Goal: Learn about a topic

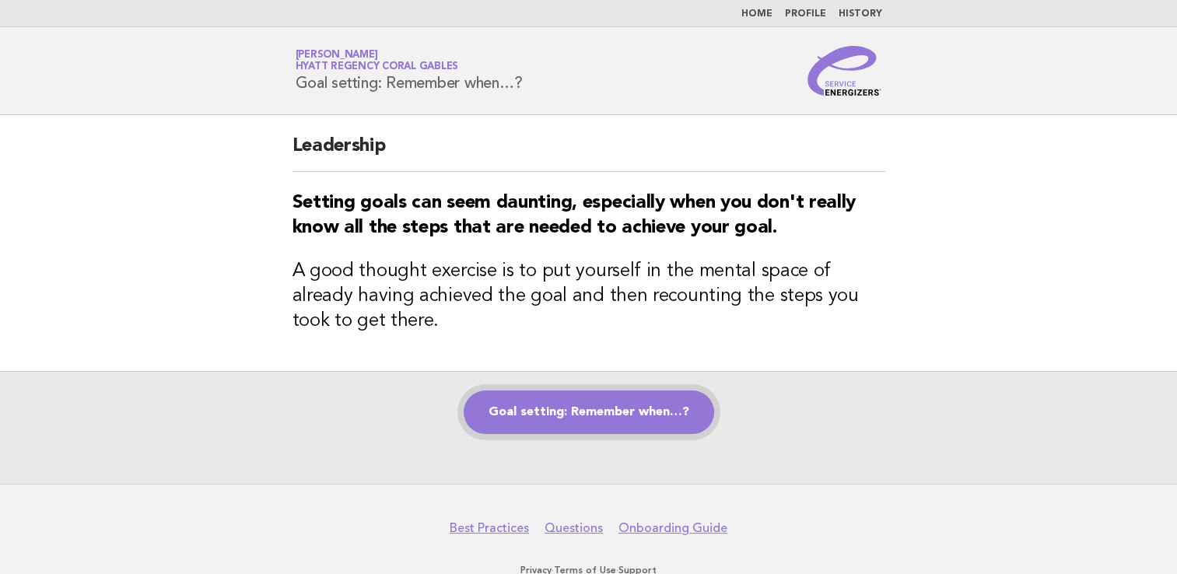
click at [617, 412] on link "Goal setting: Remember when…?" at bounding box center [589, 413] width 251 height 44
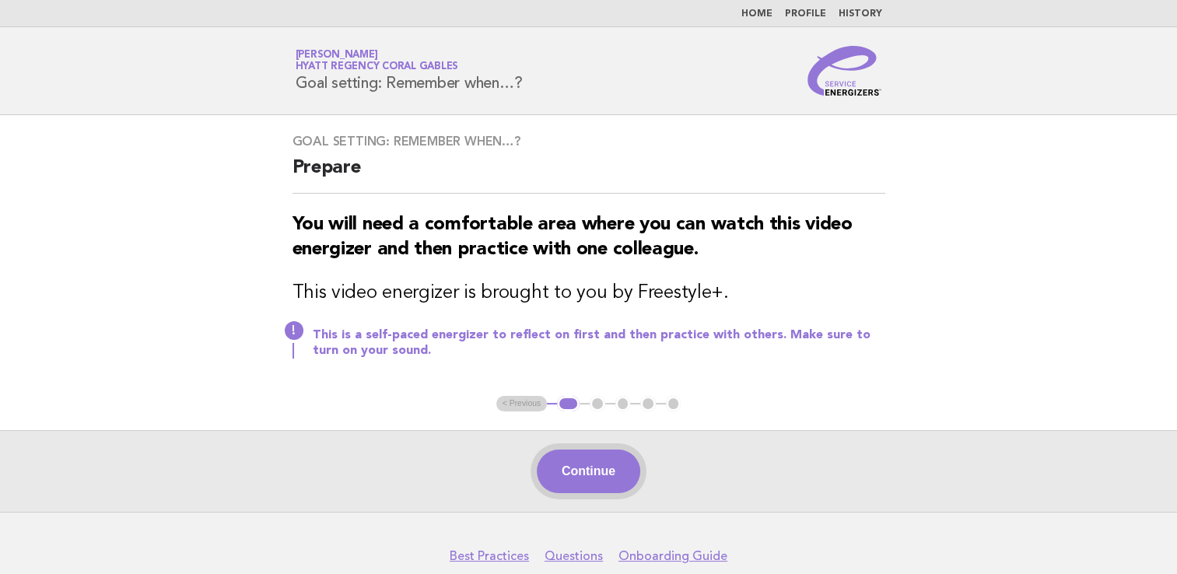
click at [598, 475] on button "Continue" at bounding box center [588, 472] width 103 height 44
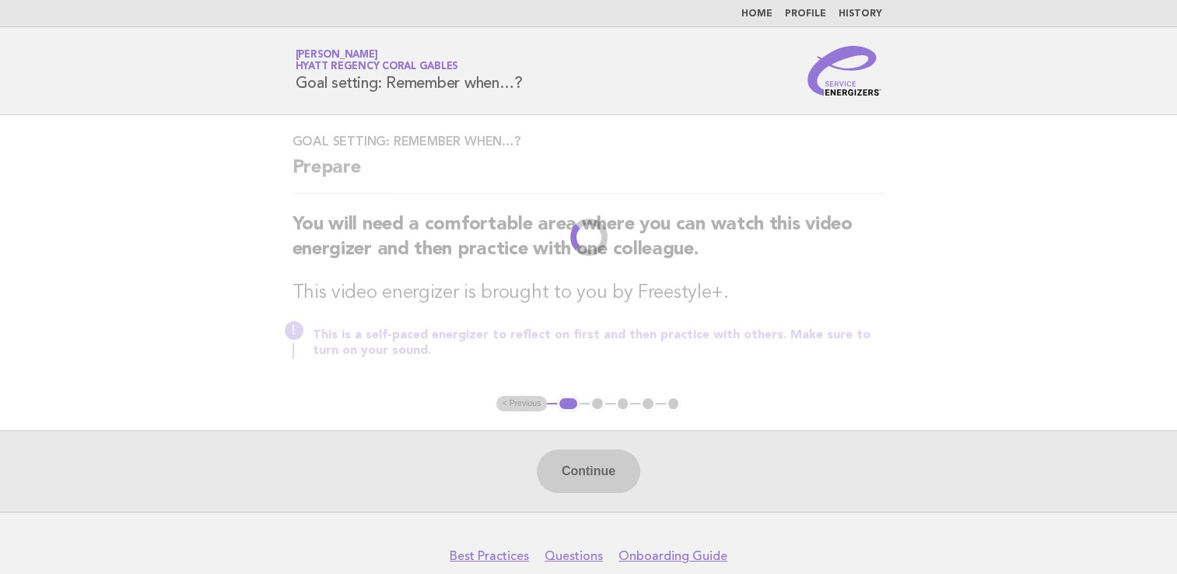
click at [875, 273] on div "Goal setting: Remember when…? Prepare You will need a comfortable area where yo…" at bounding box center [589, 255] width 630 height 281
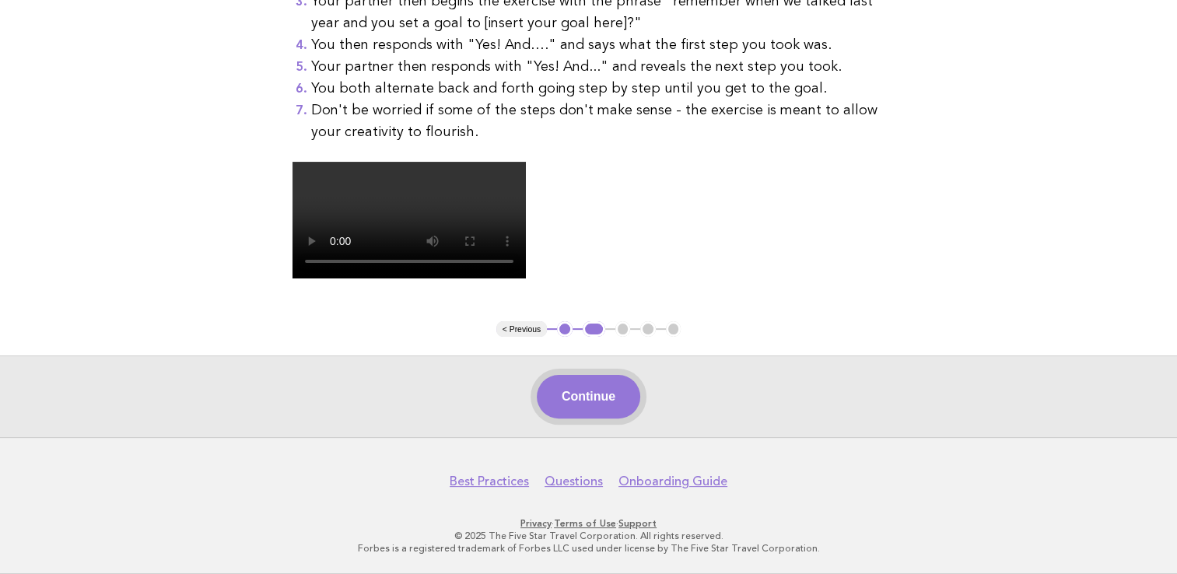
click at [587, 412] on button "Continue" at bounding box center [588, 397] width 103 height 44
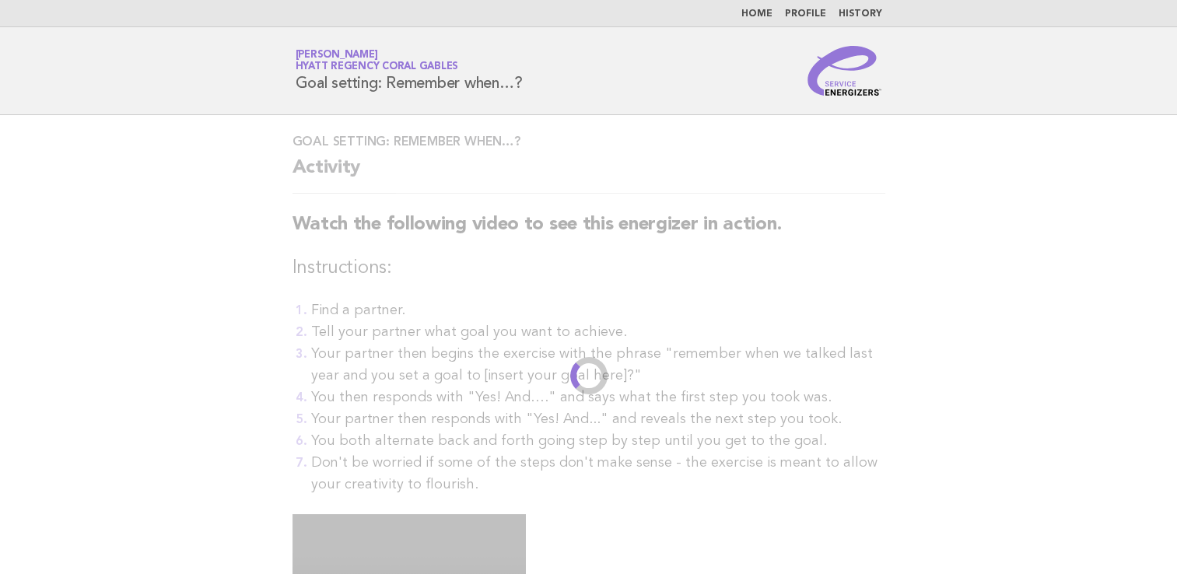
click at [973, 191] on main "Goal setting: Remember when…? Activity Watch the following video to see this en…" at bounding box center [588, 452] width 1177 height 675
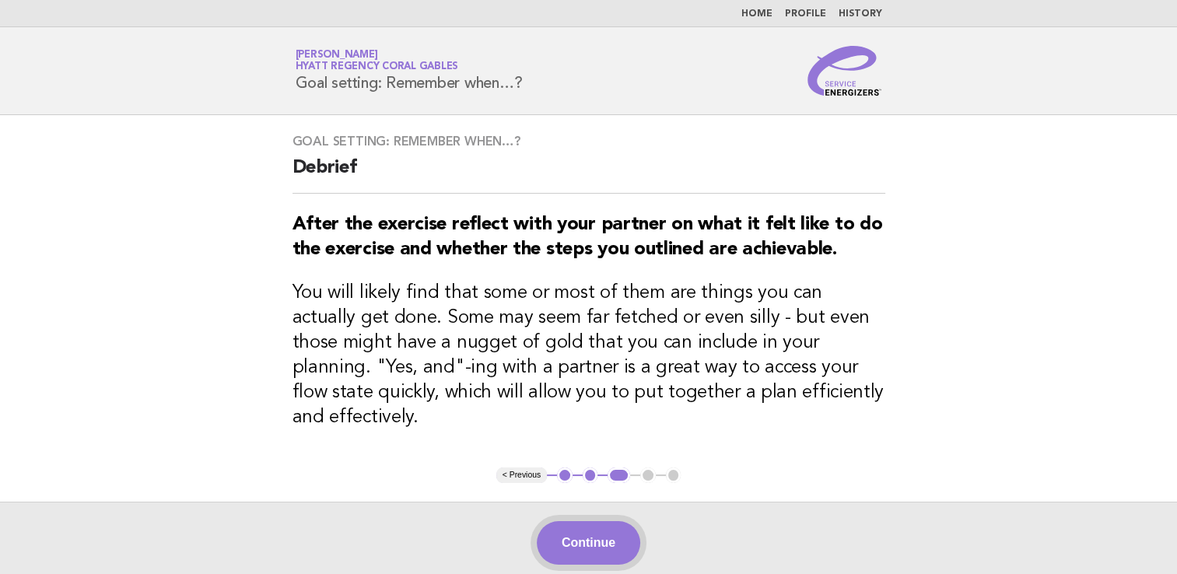
click at [591, 521] on button "Continue" at bounding box center [588, 543] width 103 height 44
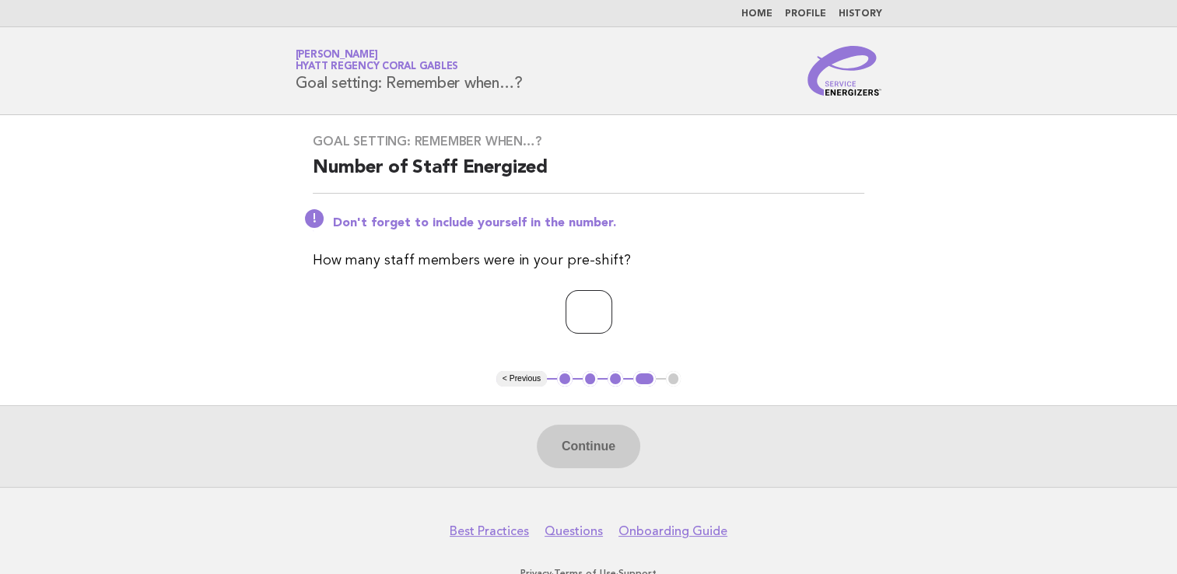
click at [570, 293] on input "number" at bounding box center [589, 312] width 47 height 44
type input "*"
click at [578, 447] on button "Continue" at bounding box center [588, 447] width 103 height 44
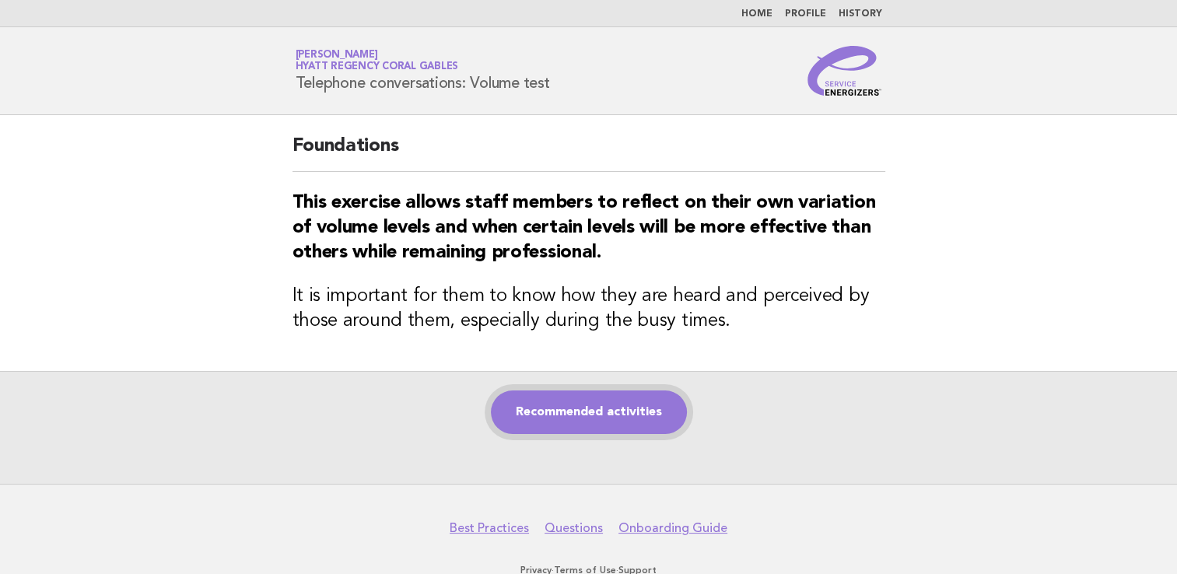
click at [579, 419] on link "Recommended activities" at bounding box center [589, 413] width 196 height 44
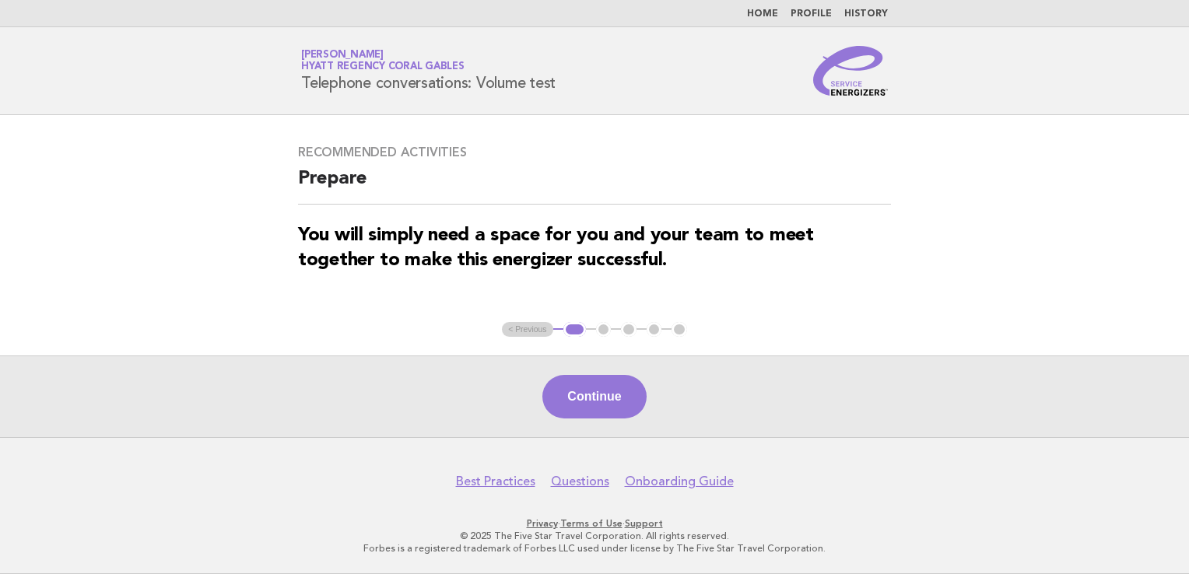
click at [607, 398] on button "Continue" at bounding box center [593, 397] width 103 height 44
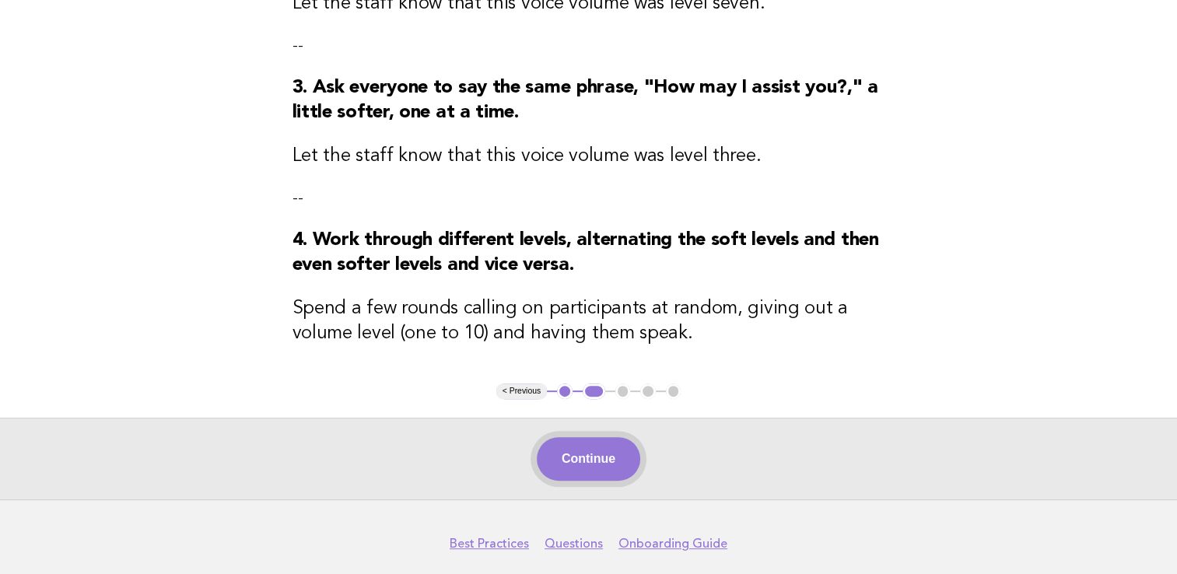
click at [591, 465] on button "Continue" at bounding box center [588, 459] width 103 height 44
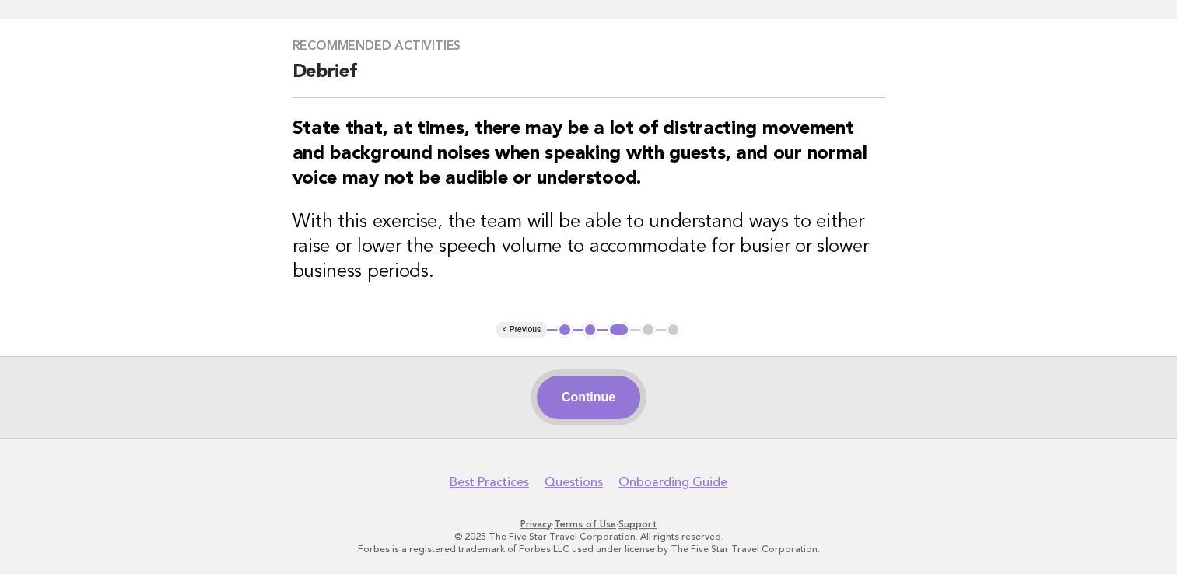
click at [591, 399] on button "Continue" at bounding box center [588, 398] width 103 height 44
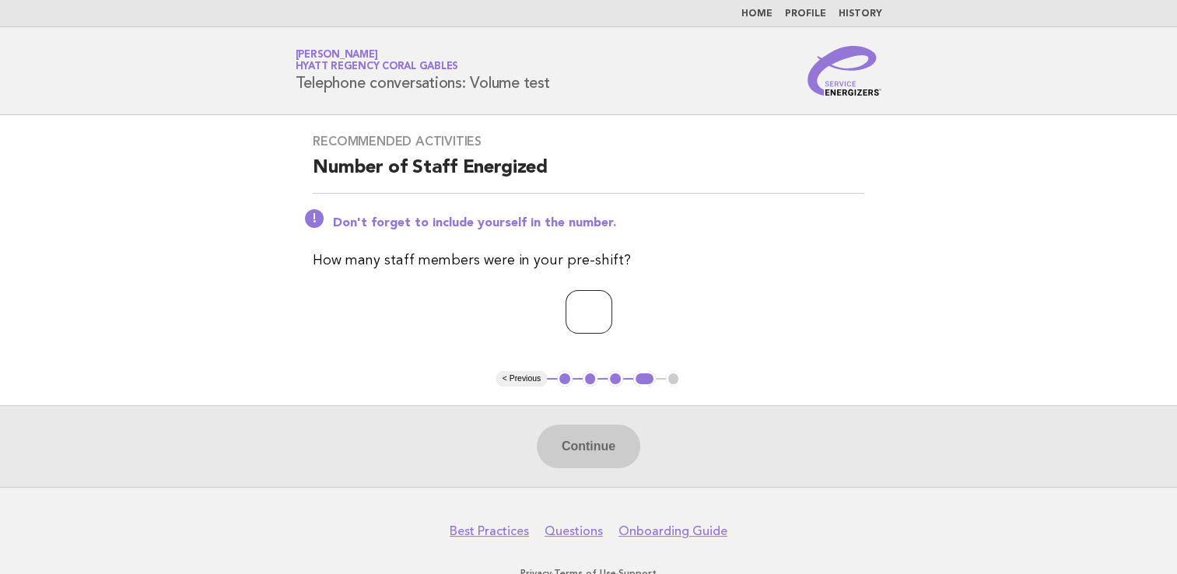
click at [573, 314] on input "number" at bounding box center [589, 312] width 47 height 44
type input "*"
click at [588, 451] on button "Continue" at bounding box center [588, 447] width 103 height 44
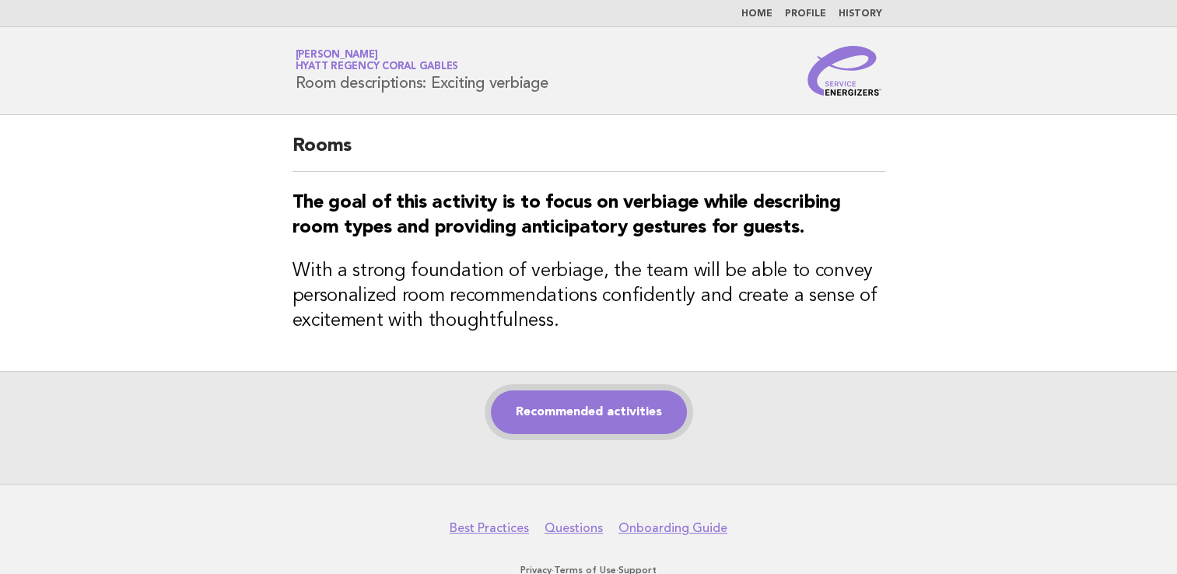
click at [540, 414] on link "Recommended activities" at bounding box center [589, 413] width 196 height 44
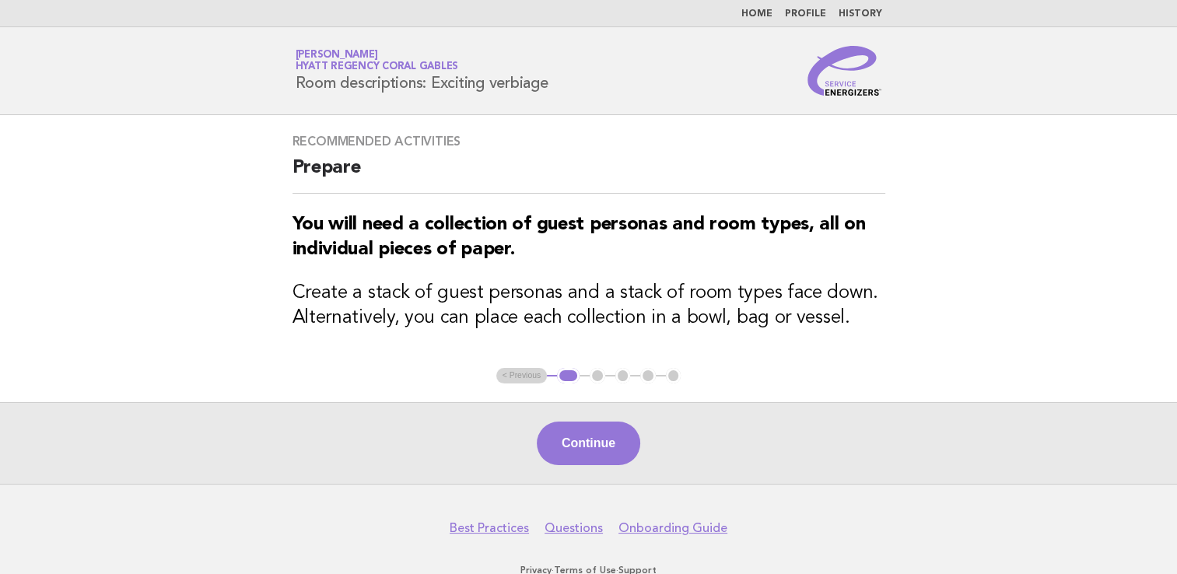
click at [589, 449] on button "Continue" at bounding box center [588, 444] width 103 height 44
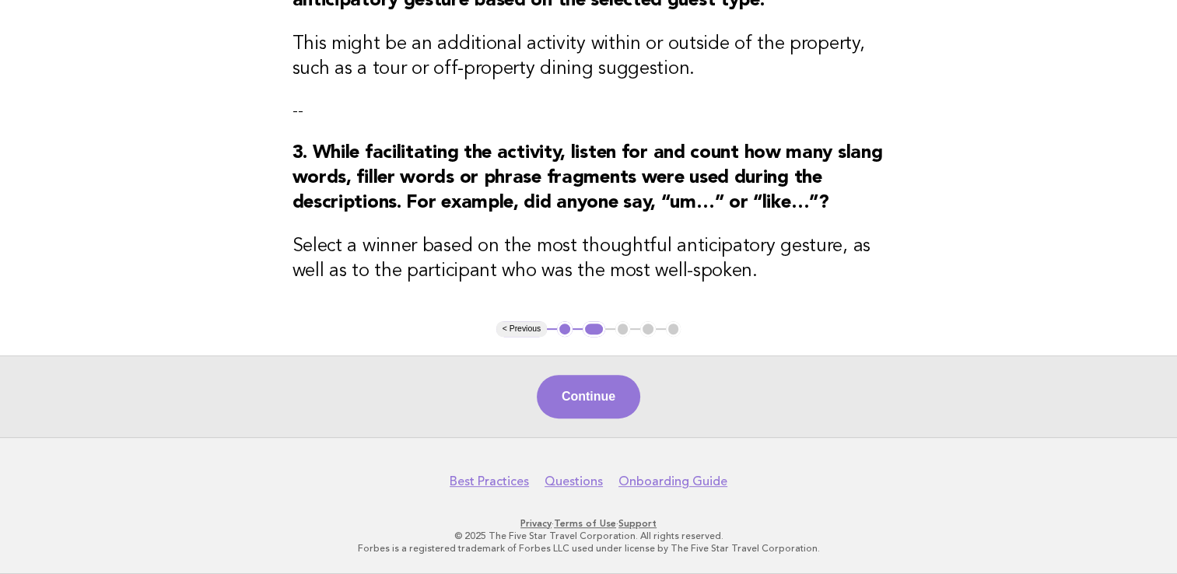
click at [613, 386] on button "Continue" at bounding box center [588, 397] width 103 height 44
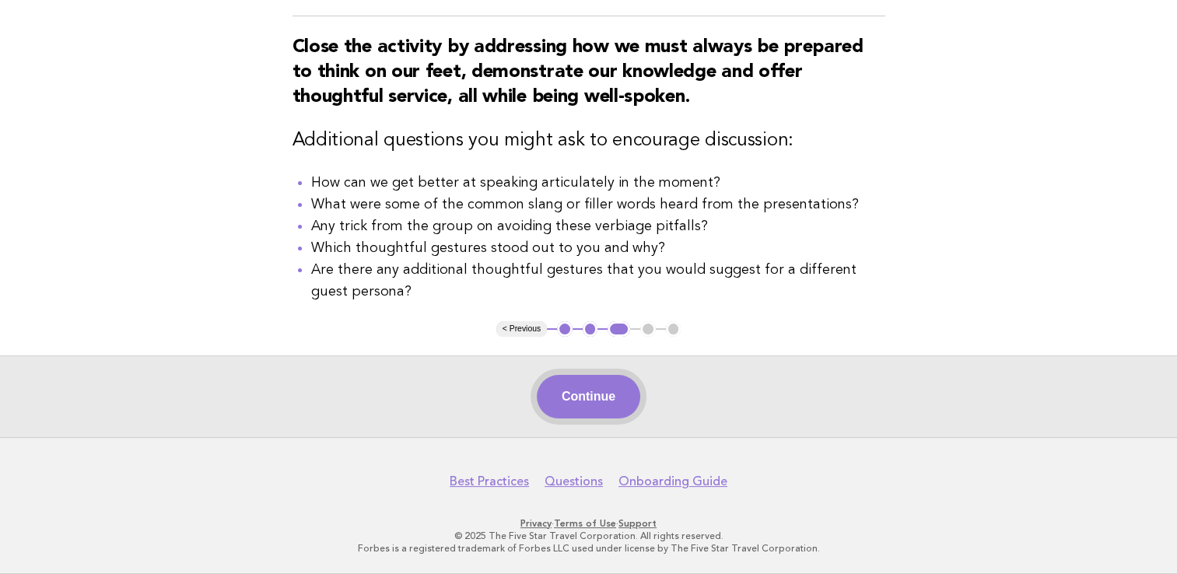
drag, startPoint x: 582, startPoint y: 391, endPoint x: 627, endPoint y: 406, distance: 47.5
click at [582, 393] on button "Continue" at bounding box center [588, 397] width 103 height 44
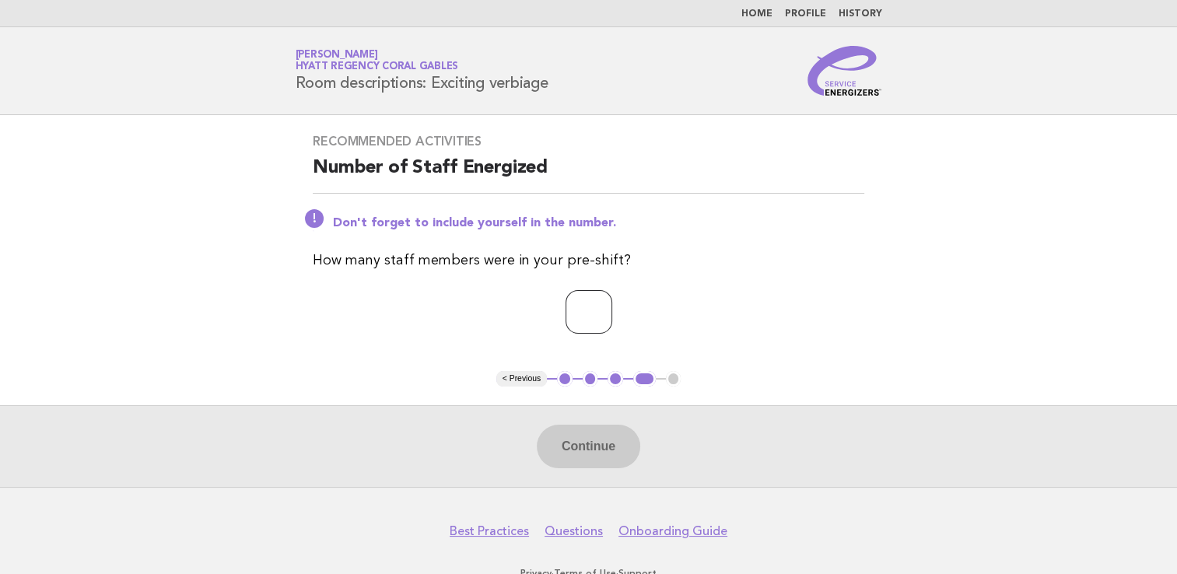
click at [566, 303] on input "number" at bounding box center [589, 312] width 47 height 44
type input "*"
click at [594, 448] on button "Continue" at bounding box center [588, 447] width 103 height 44
